Goal: Information Seeking & Learning: Learn about a topic

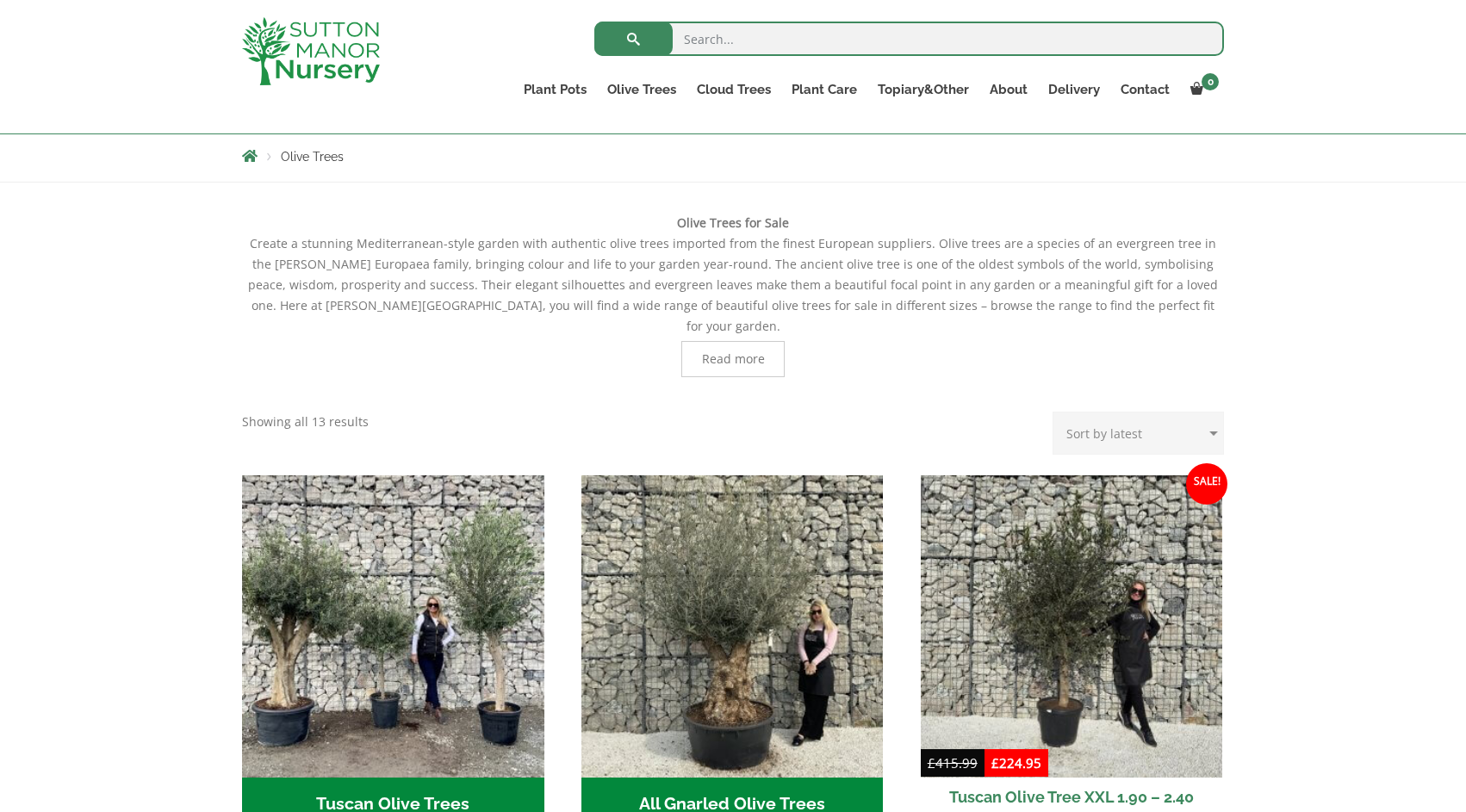
scroll to position [279, 0]
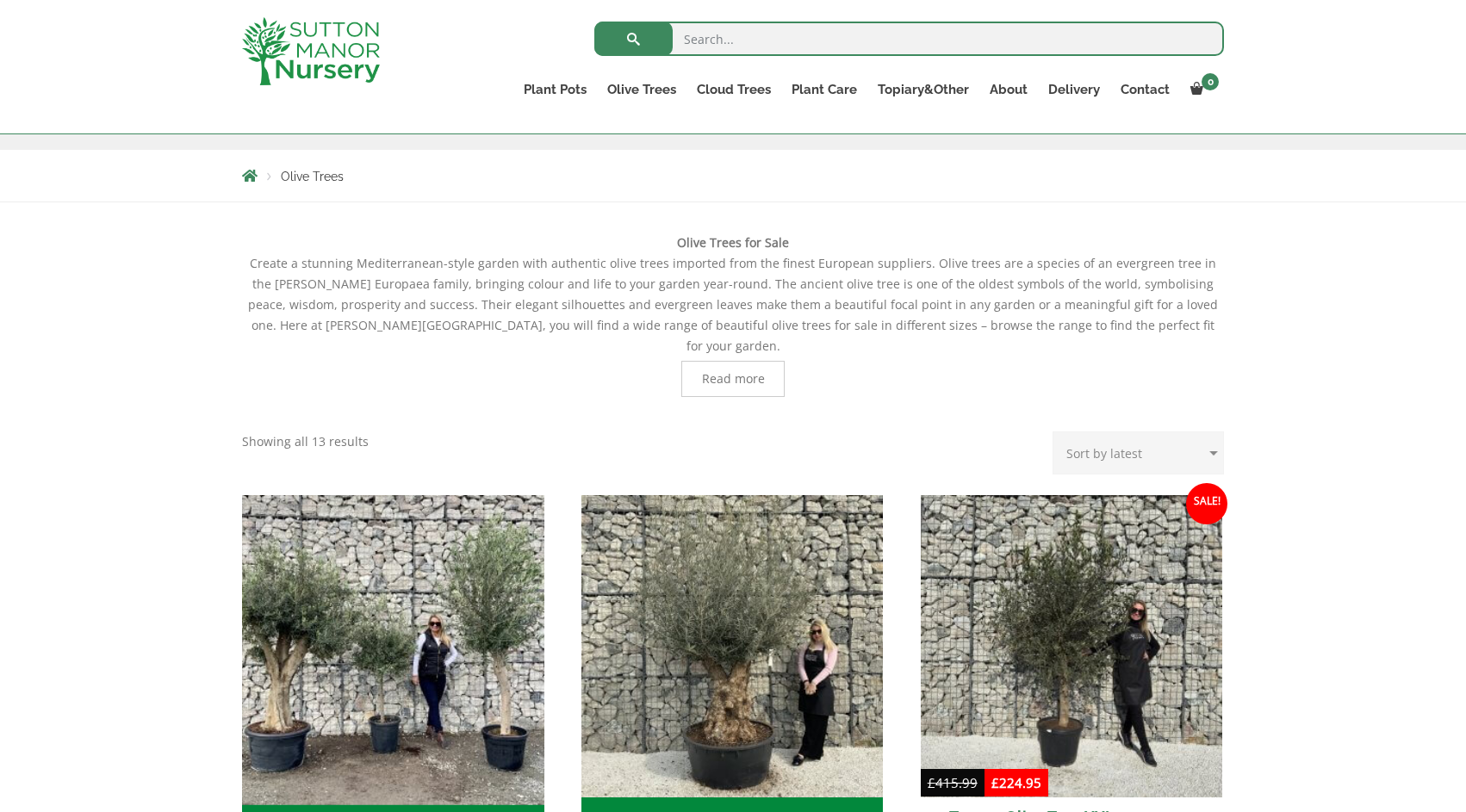
click at [446, 671] on img "Visit product category Tuscan Olive Trees" at bounding box center [393, 646] width 317 height 317
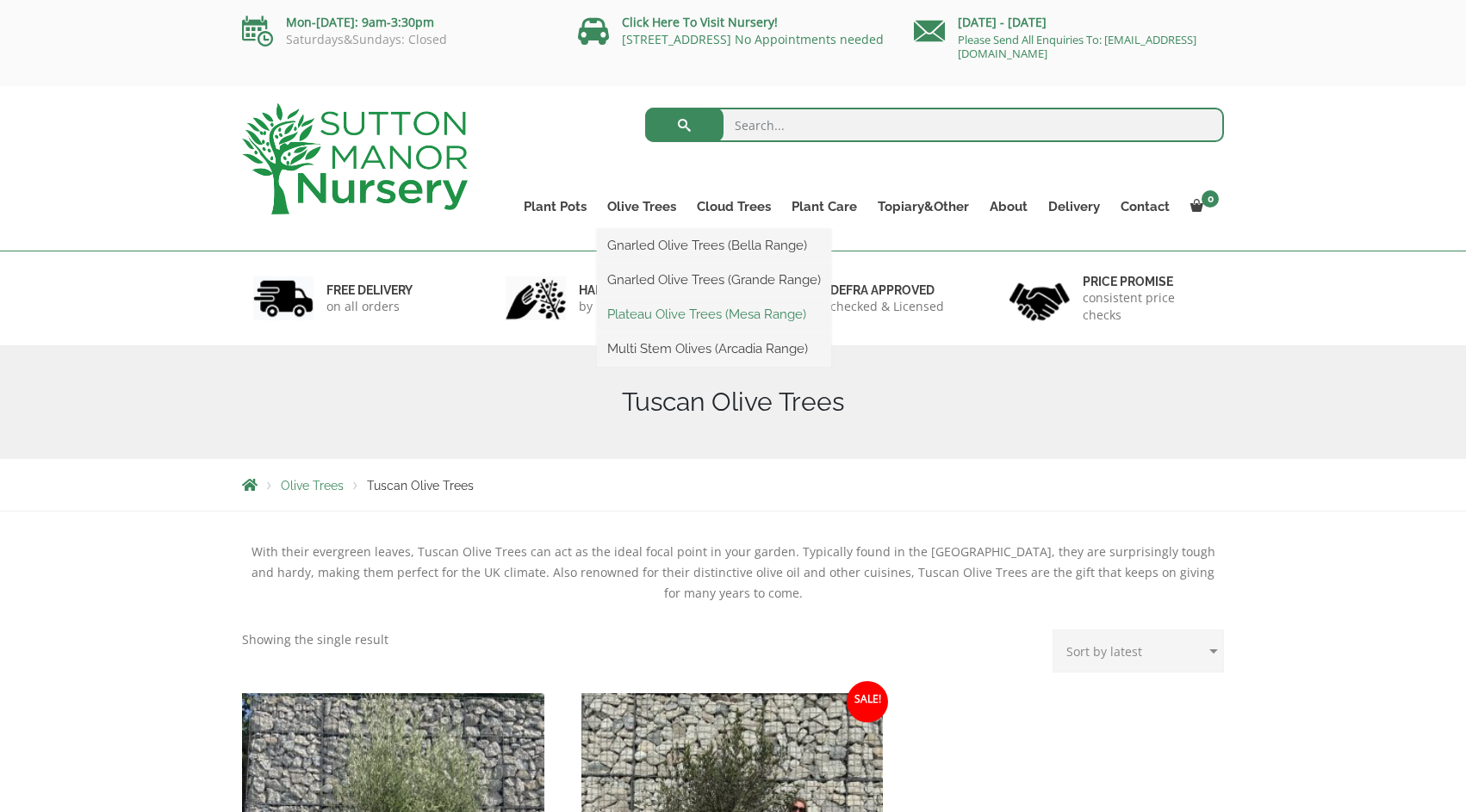
click at [643, 313] on link "Plateau Olive Trees (Mesa Range)" at bounding box center [714, 314] width 234 height 26
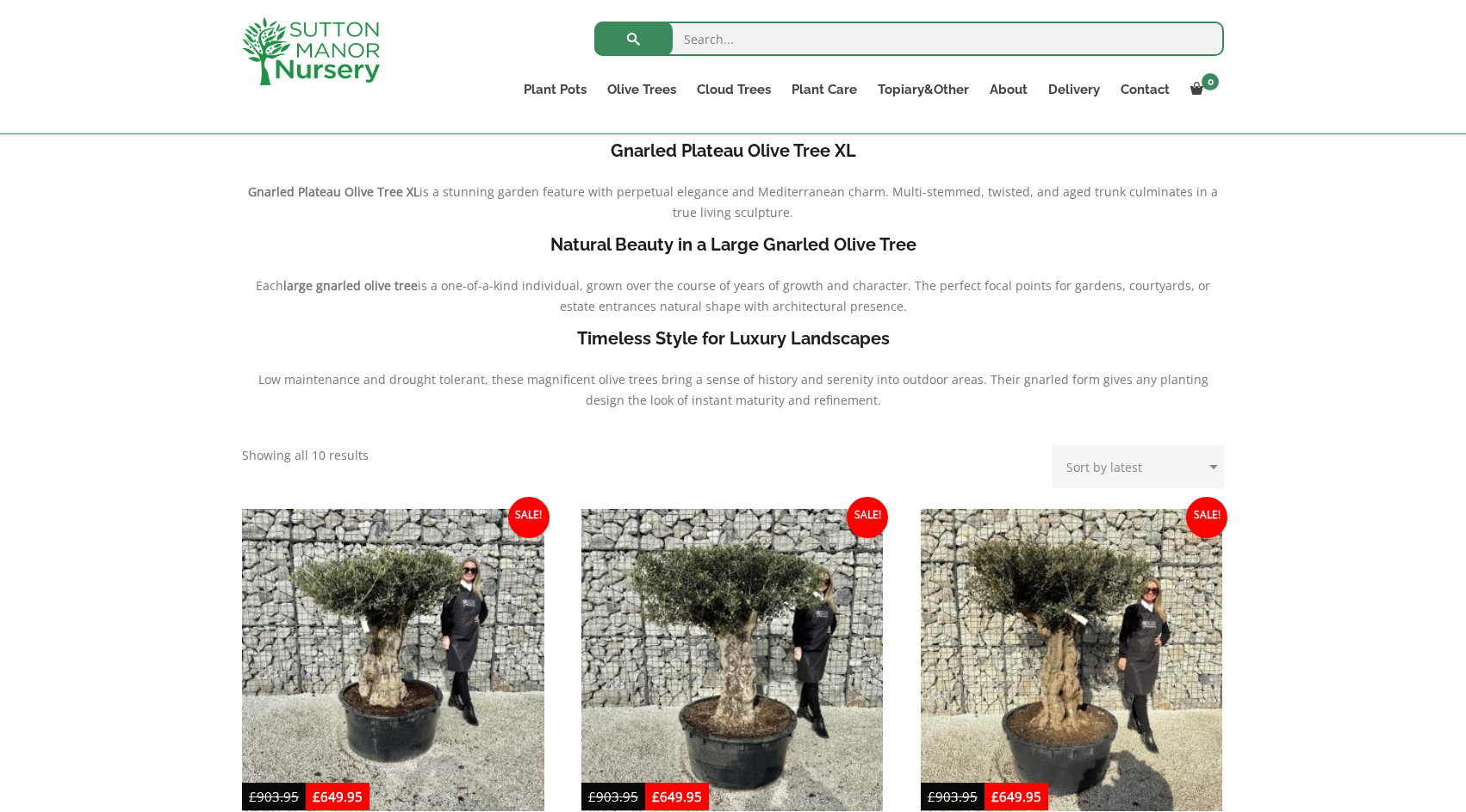
scroll to position [333, 0]
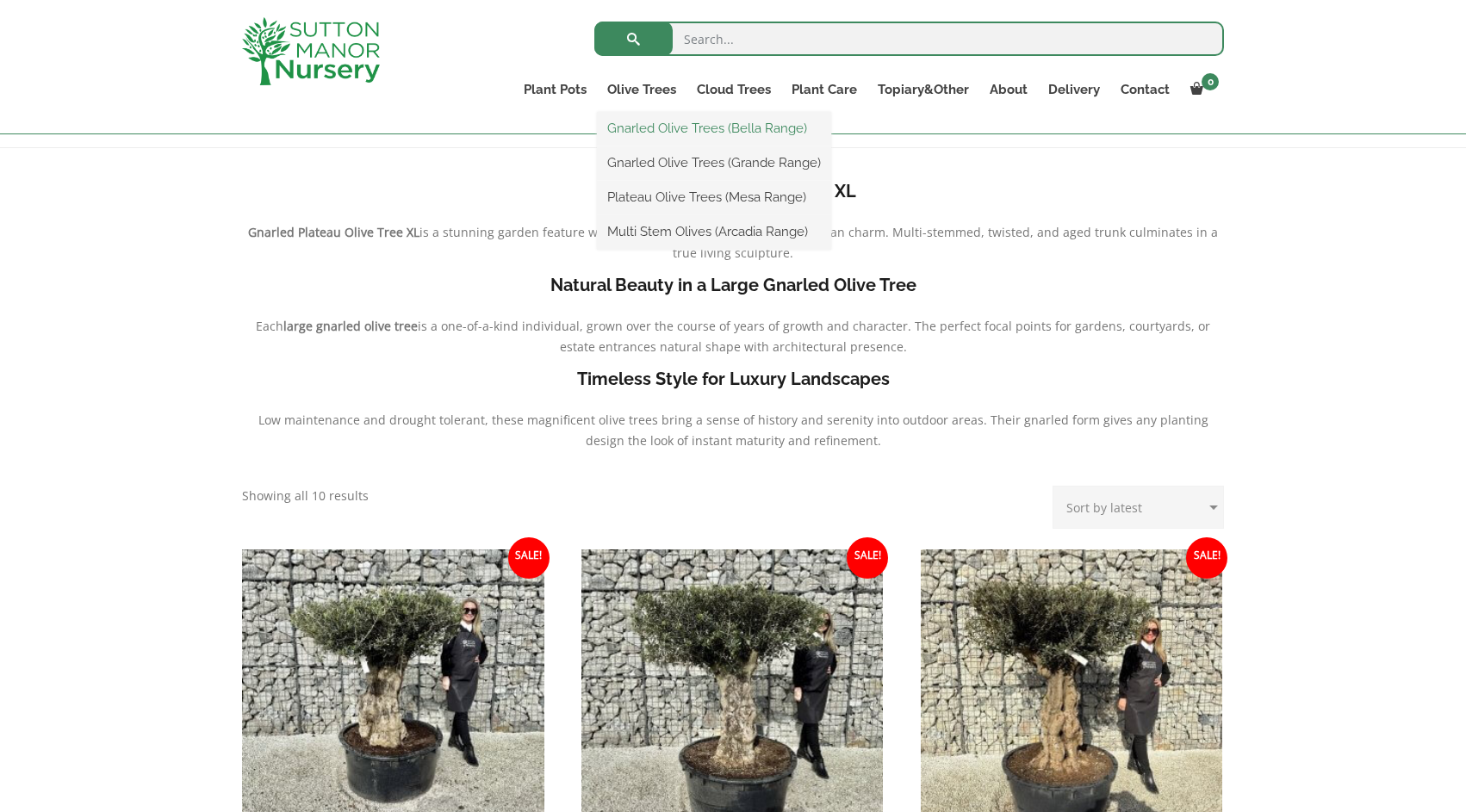
click at [657, 127] on link "Gnarled Olive Trees (Bella Range)" at bounding box center [714, 128] width 234 height 26
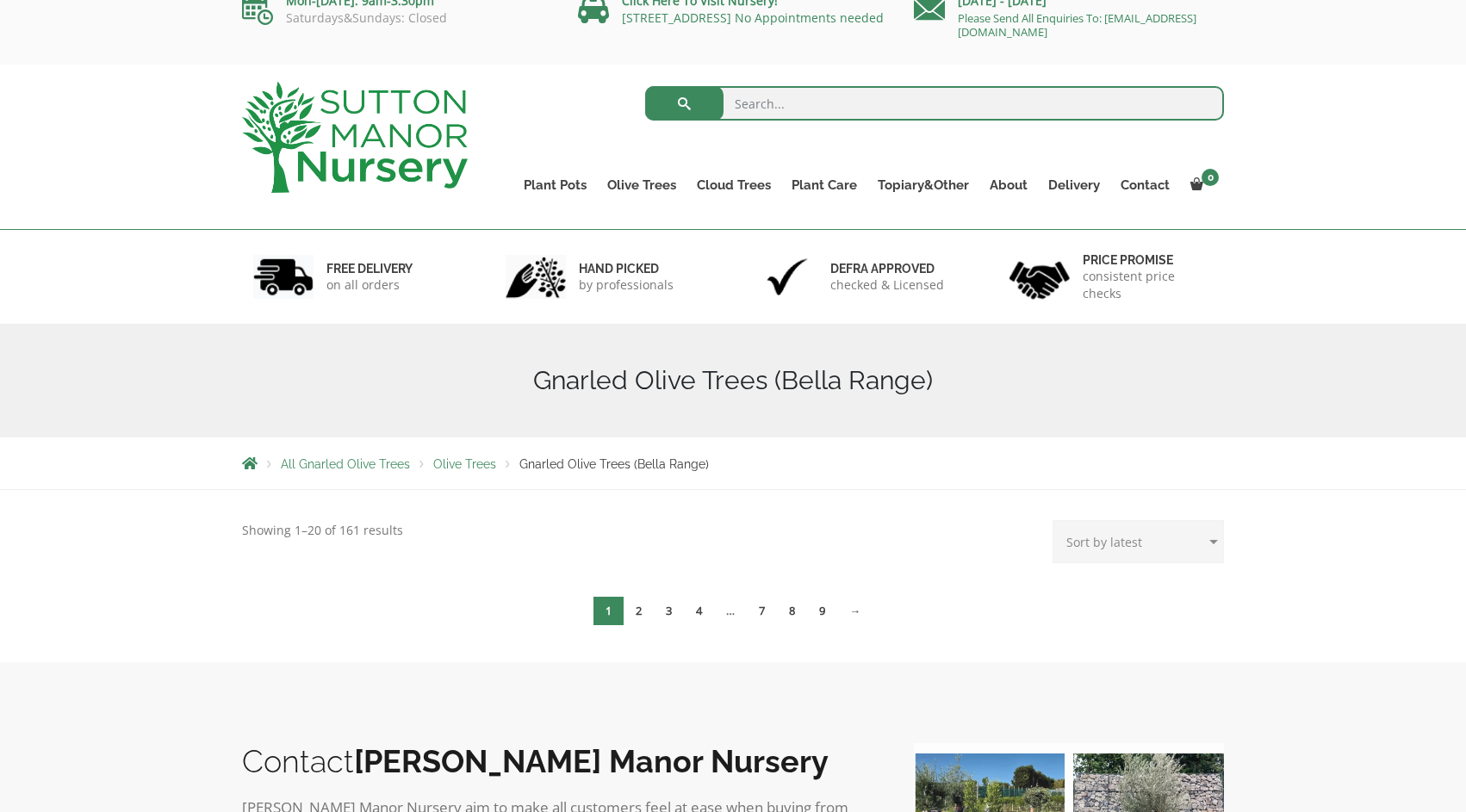
scroll to position [7, 0]
